Goal: Transaction & Acquisition: Obtain resource

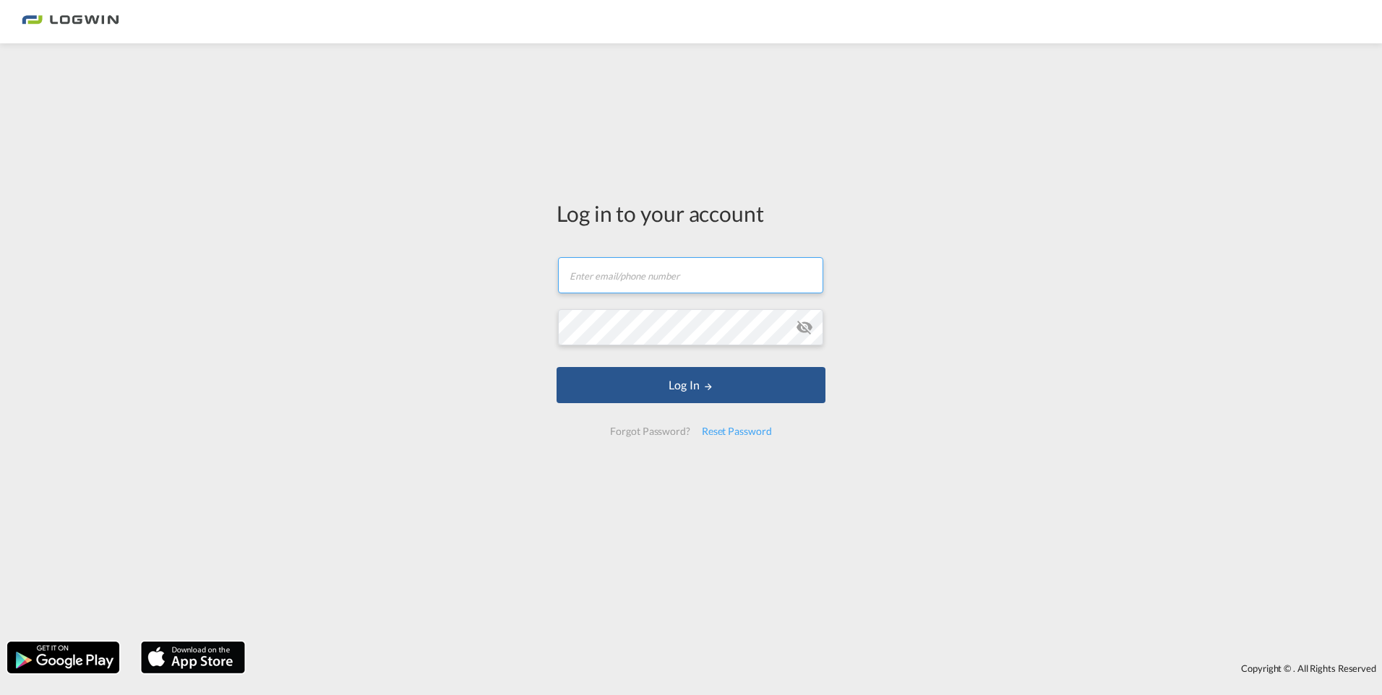
click at [678, 285] on input "text" at bounding box center [690, 275] width 265 height 36
type input "[PERSON_NAME][EMAIL_ADDRESS][DOMAIN_NAME]"
click at [557, 367] on button "Log In" at bounding box center [691, 385] width 269 height 36
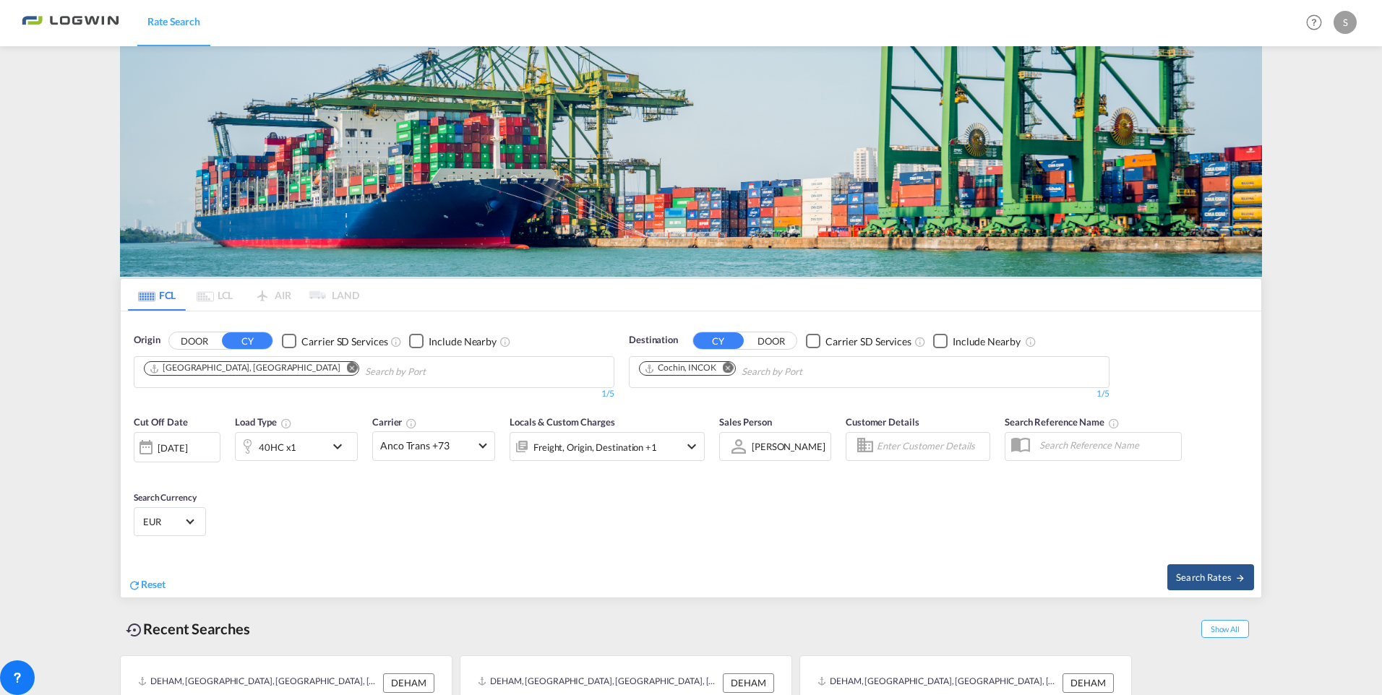
click at [717, 362] on button "Remove" at bounding box center [724, 369] width 22 height 14
click at [718, 361] on input "Chips input." at bounding box center [707, 372] width 137 height 23
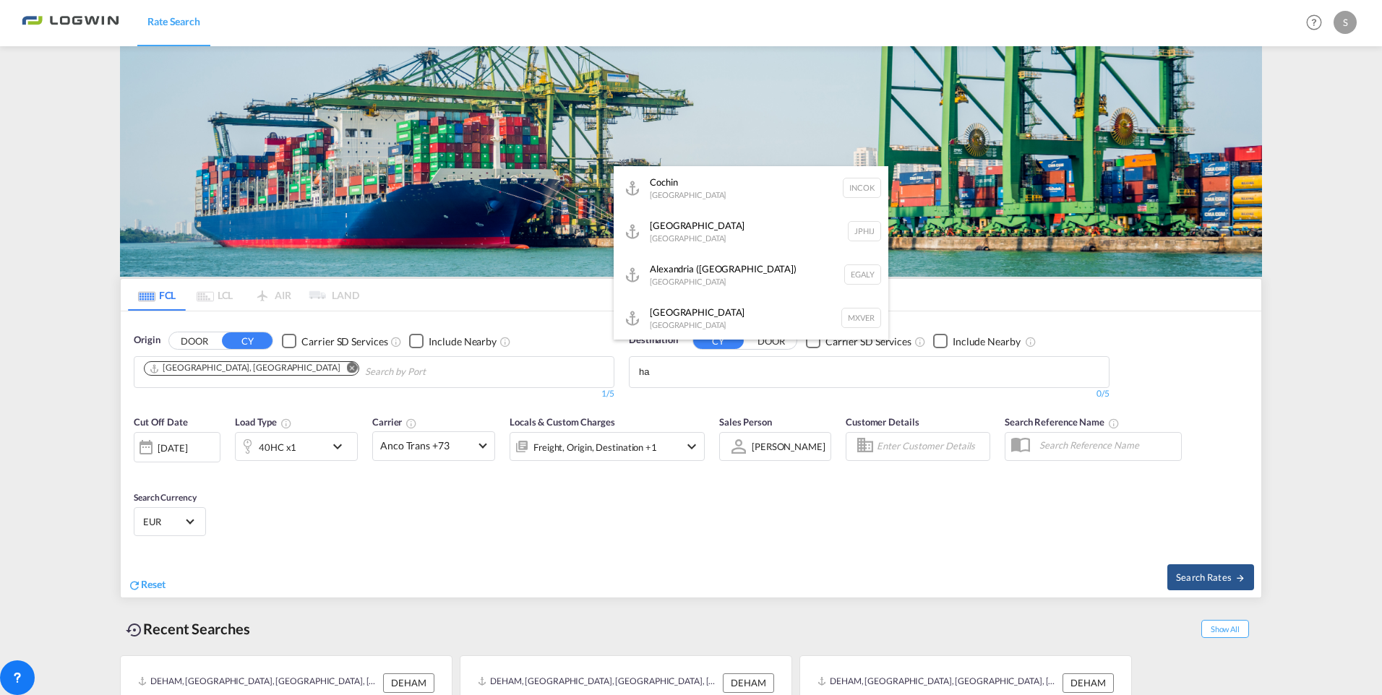
type input "h"
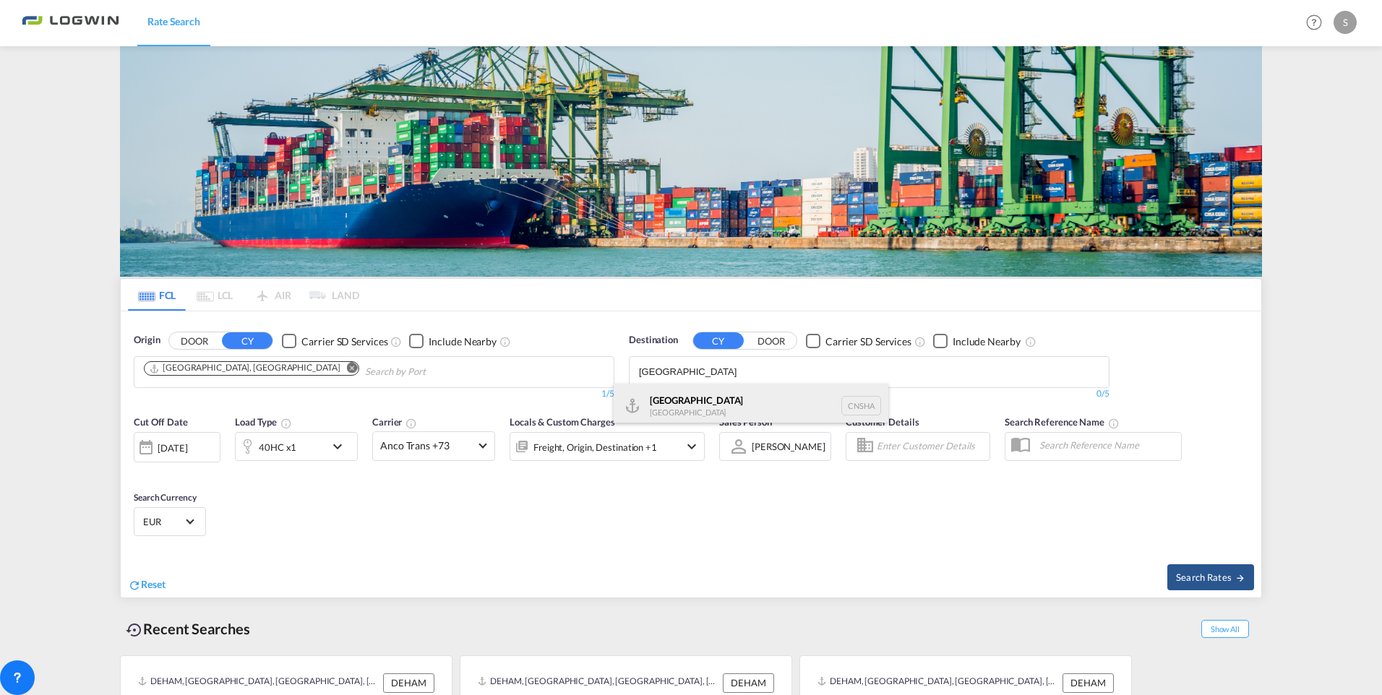
type input "[GEOGRAPHIC_DATA]"
click at [716, 394] on div "Shanghai [GEOGRAPHIC_DATA] [GEOGRAPHIC_DATA]" at bounding box center [751, 405] width 275 height 43
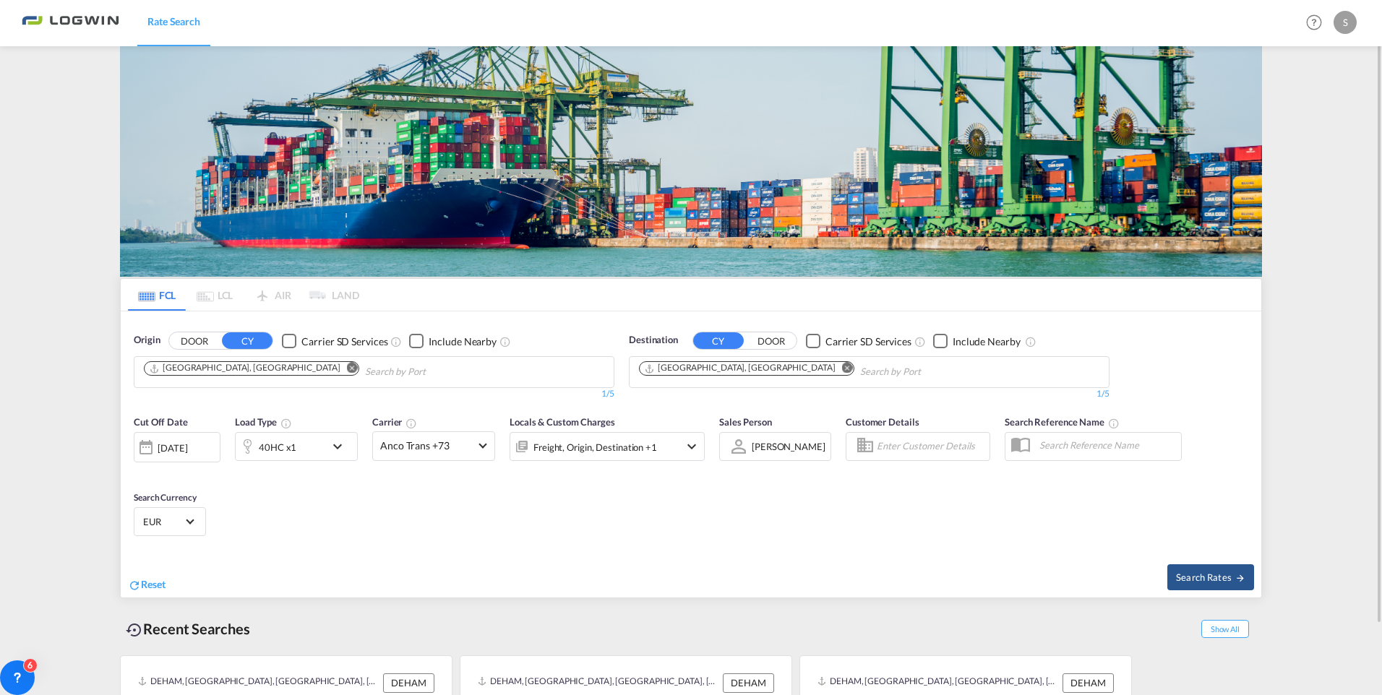
click at [187, 451] on div "[DATE]" at bounding box center [173, 448] width 30 height 13
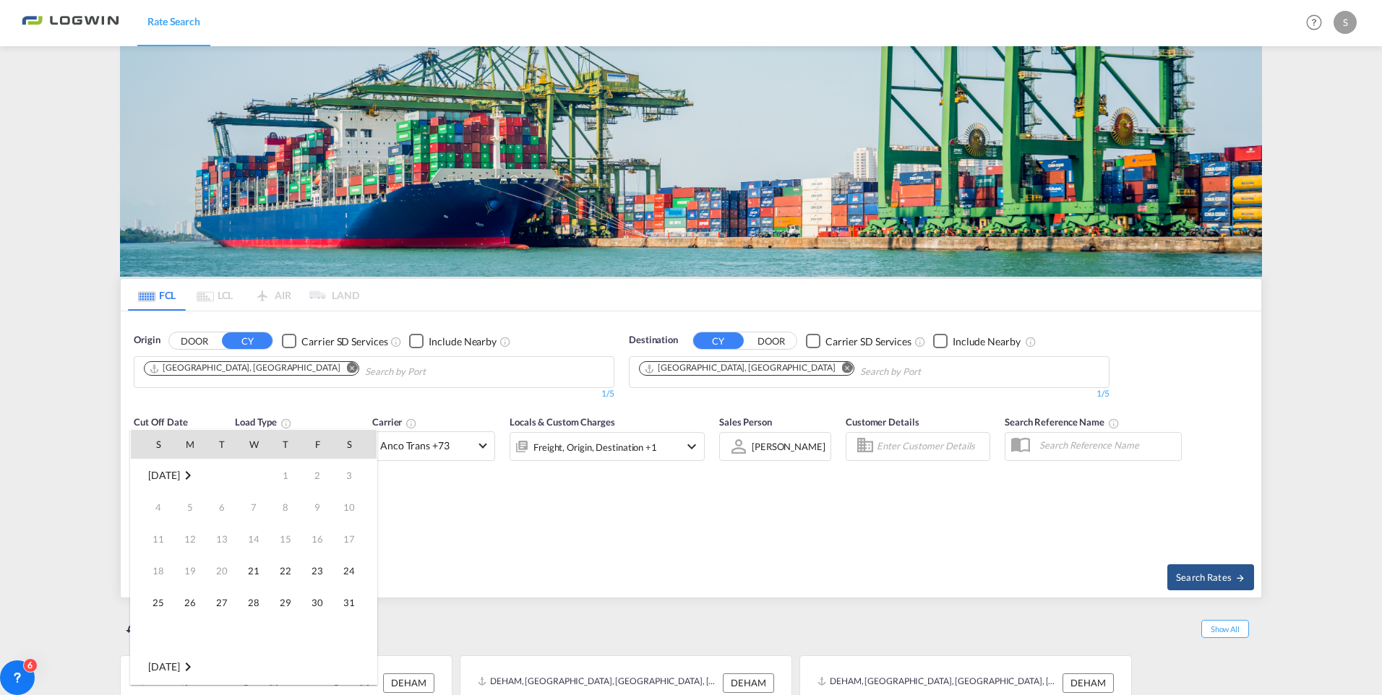
scroll to position [575, 0]
click at [150, 476] on span "[DATE]" at bounding box center [163, 475] width 31 height 12
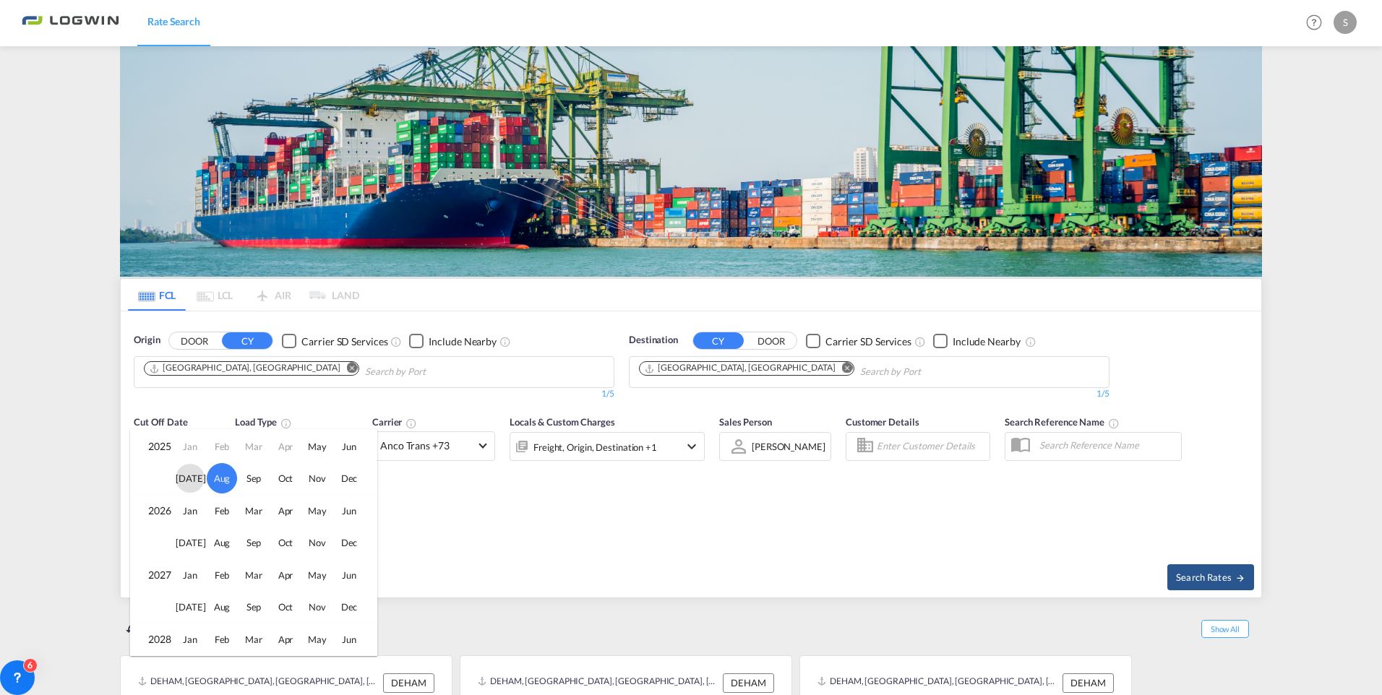
click at [191, 480] on span "[DATE]" at bounding box center [190, 478] width 29 height 29
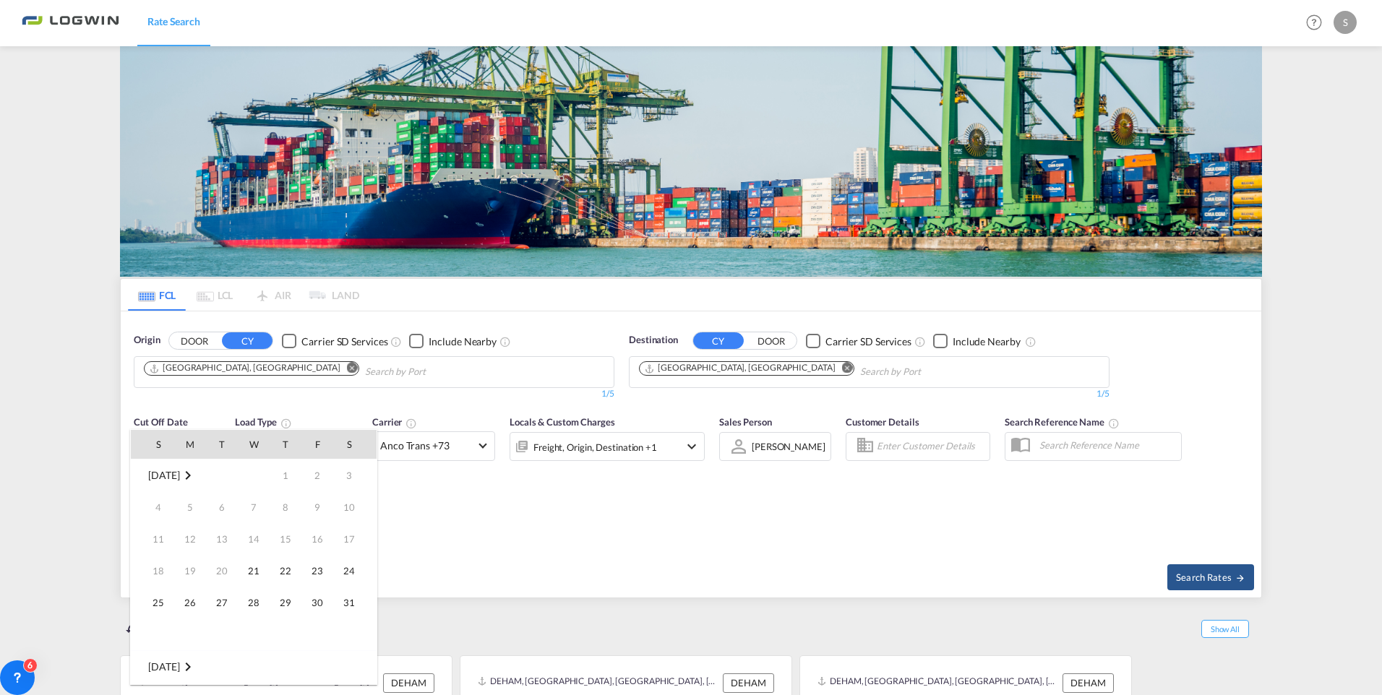
scroll to position [383, 0]
click at [285, 573] on span "17" at bounding box center [285, 571] width 29 height 29
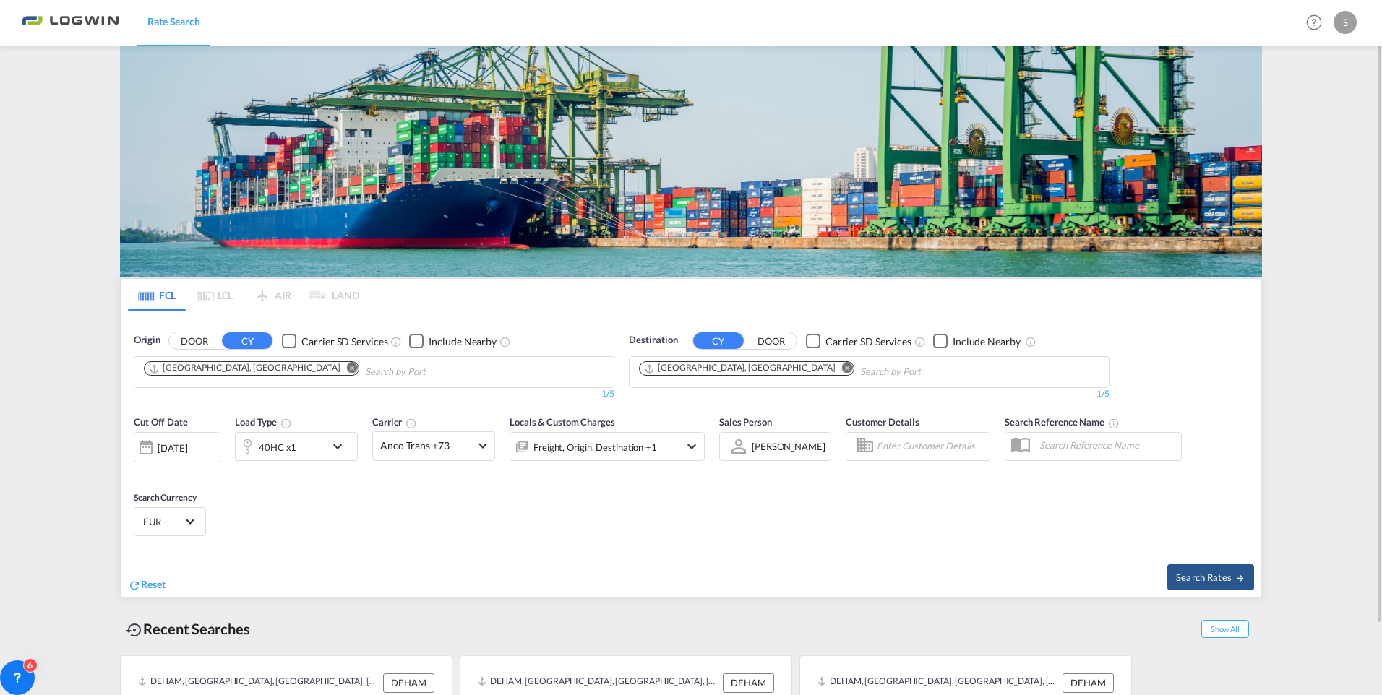
click at [330, 452] on md-icon "icon-chevron-down" at bounding box center [341, 446] width 25 height 17
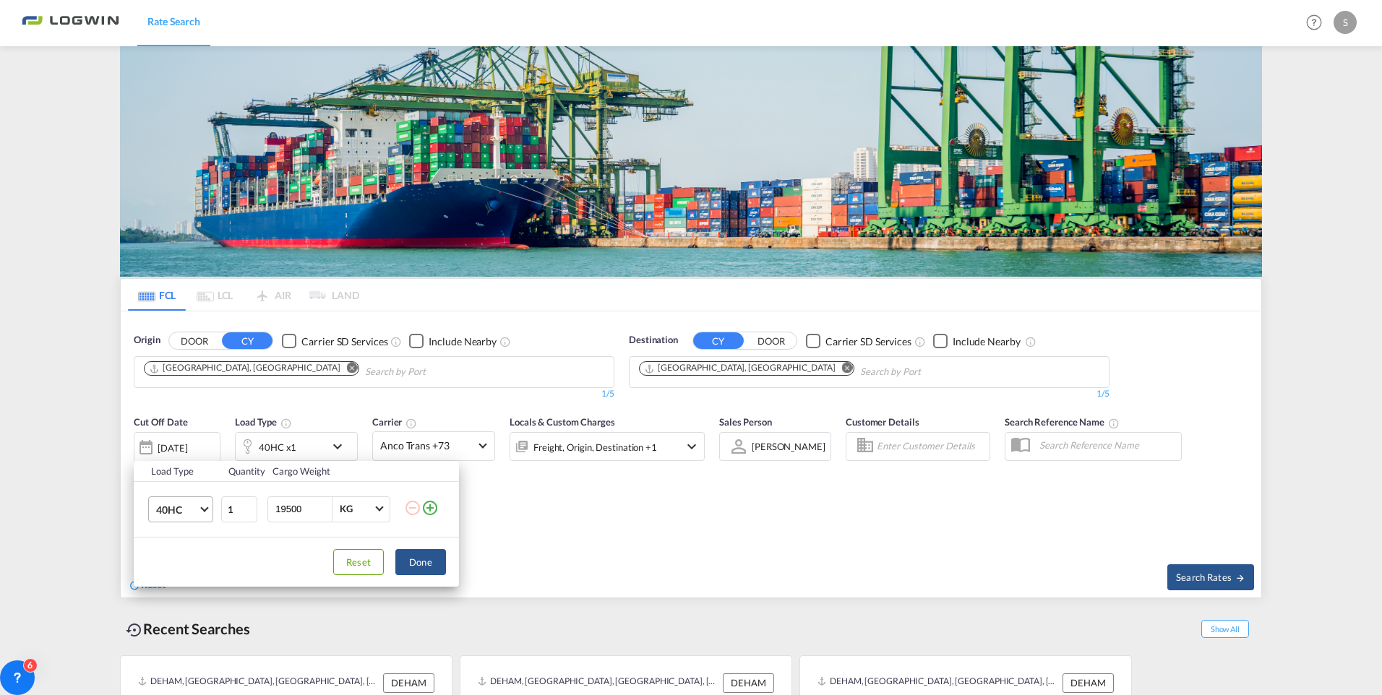
click at [190, 510] on span "40HC" at bounding box center [177, 510] width 42 height 14
click at [176, 449] on md-option "20GP" at bounding box center [194, 440] width 98 height 35
drag, startPoint x: 318, startPoint y: 515, endPoint x: 246, endPoint y: 515, distance: 71.6
click at [246, 515] on tr "20GP 1 19500 KG KG" at bounding box center [296, 509] width 325 height 56
type input "7600"
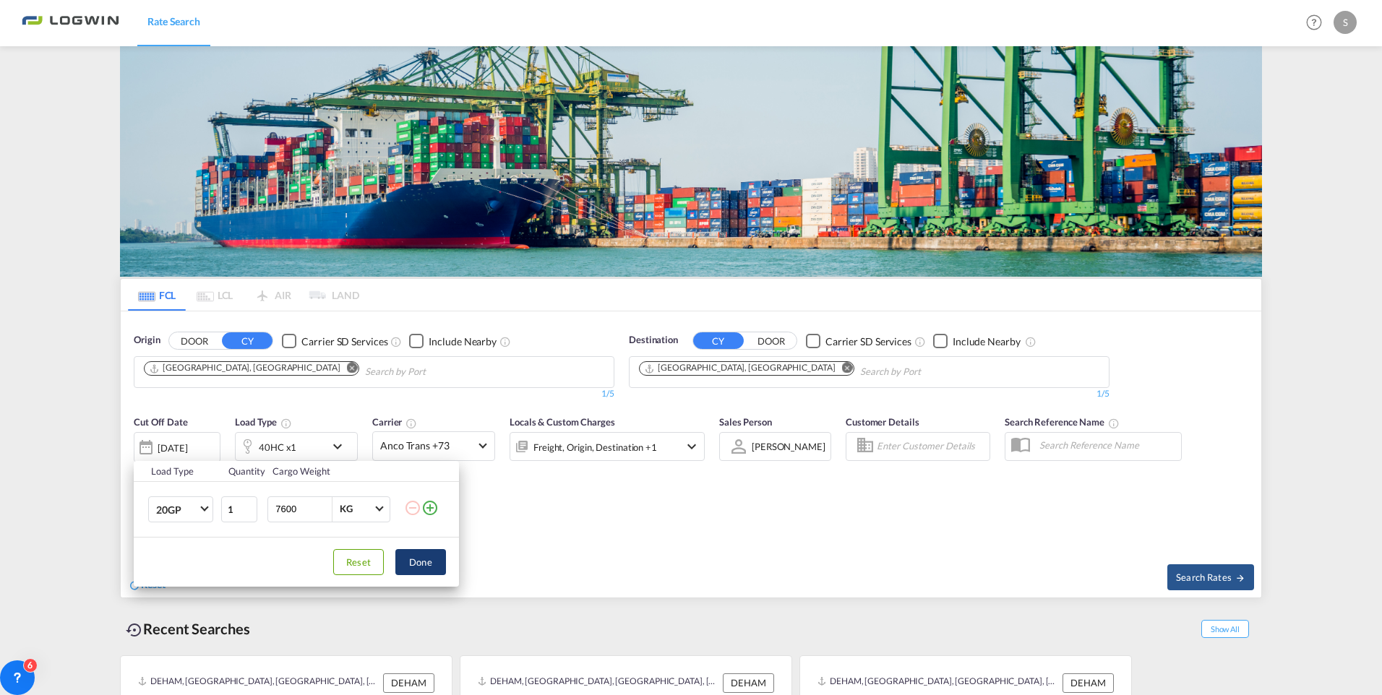
click at [412, 564] on button "Done" at bounding box center [420, 562] width 51 height 26
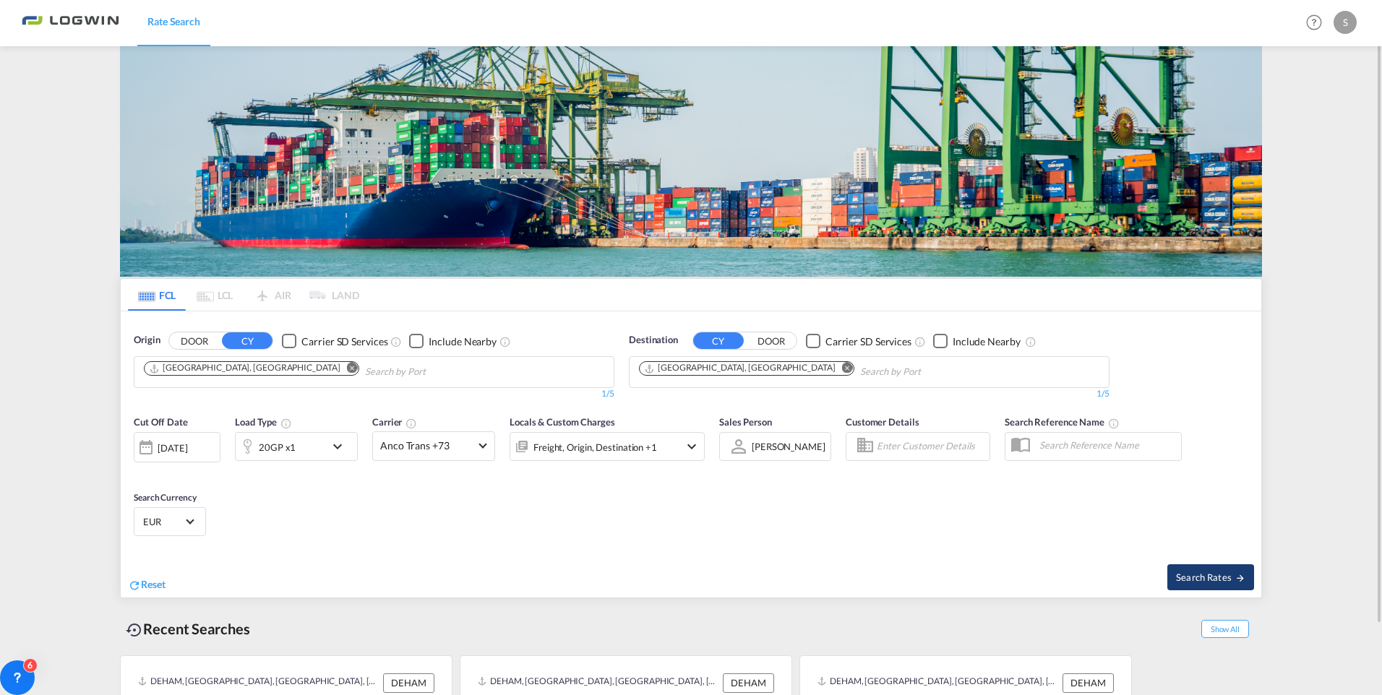
click at [1236, 572] on span "Search Rates" at bounding box center [1210, 578] width 69 height 12
type input "DEHAM to CNSHA / [DATE]"
